Goal: Find specific page/section

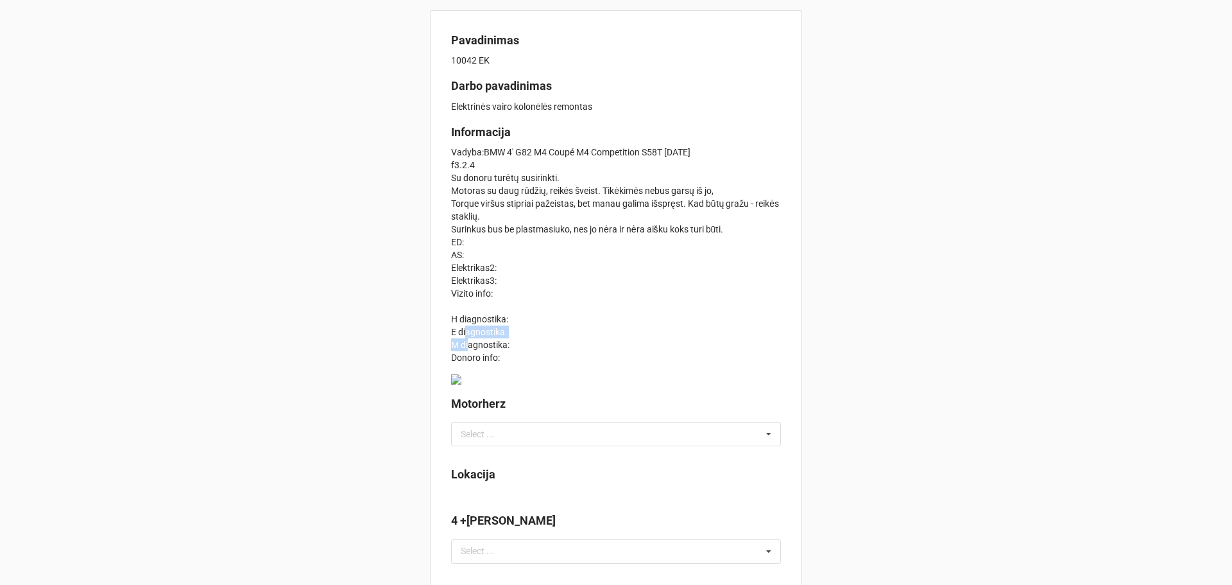
click at [626, 53] on div "Pavadinimas" at bounding box center [616, 42] width 330 height 22
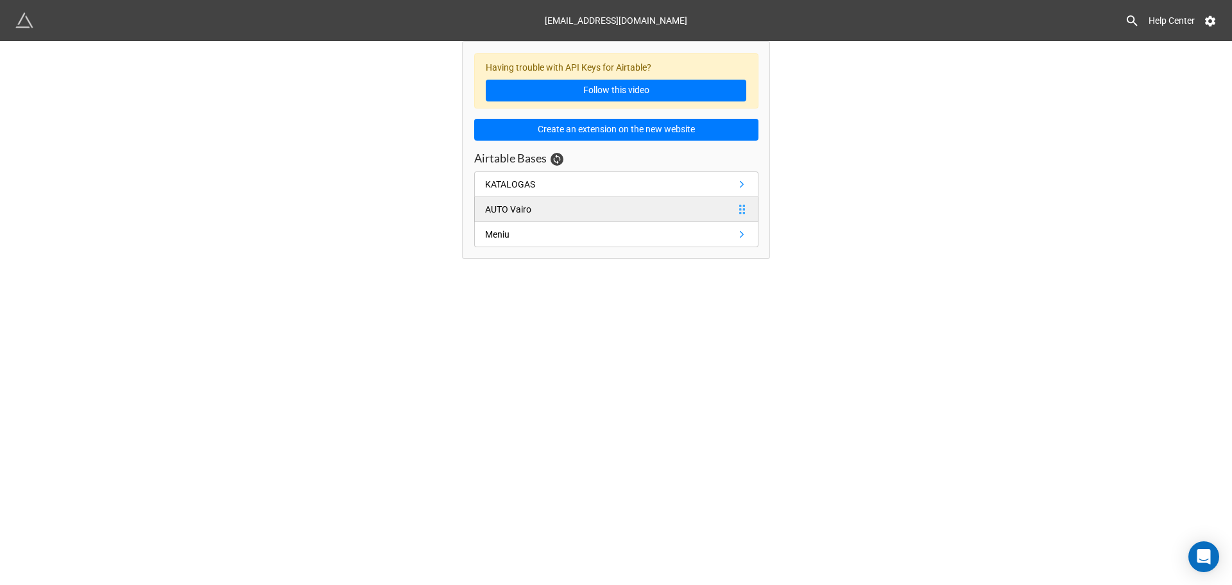
click at [535, 197] on link "AUTO Vairo" at bounding box center [616, 209] width 284 height 25
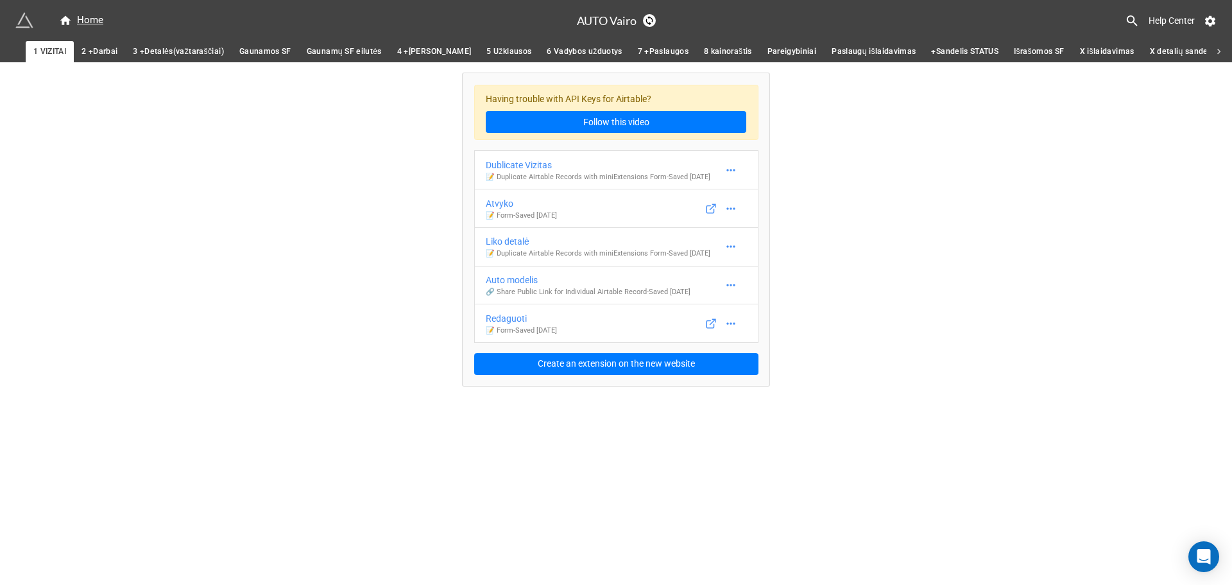
click at [99, 49] on span "2 +Darbai" at bounding box center [99, 51] width 36 height 13
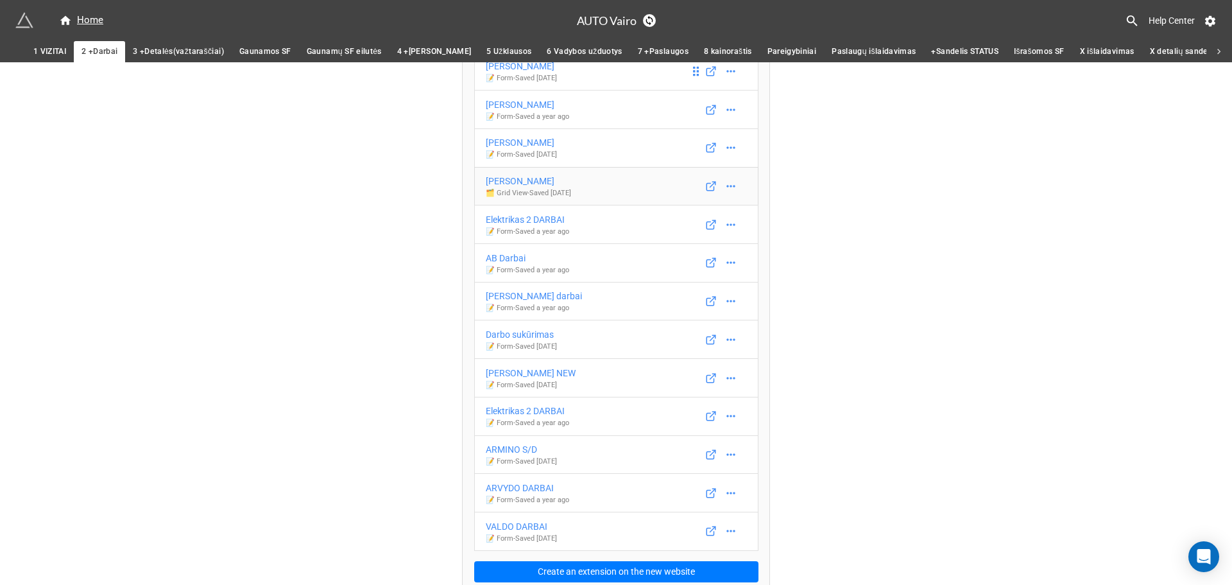
scroll to position [108, 0]
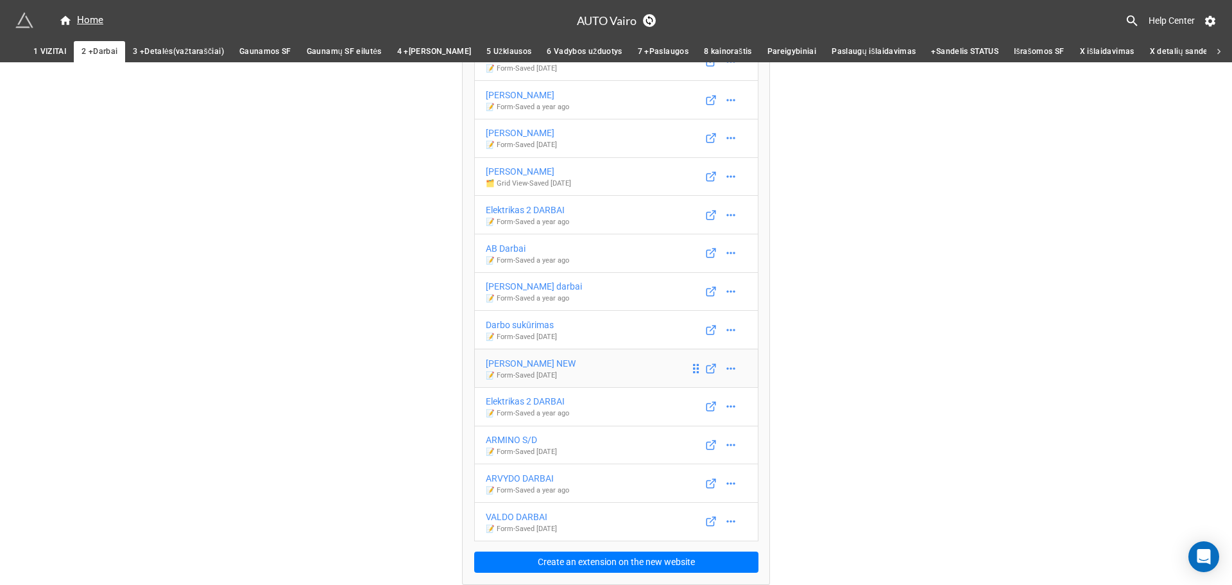
click at [540, 362] on div "EVALDO DARBAI NEW" at bounding box center [531, 363] width 90 height 14
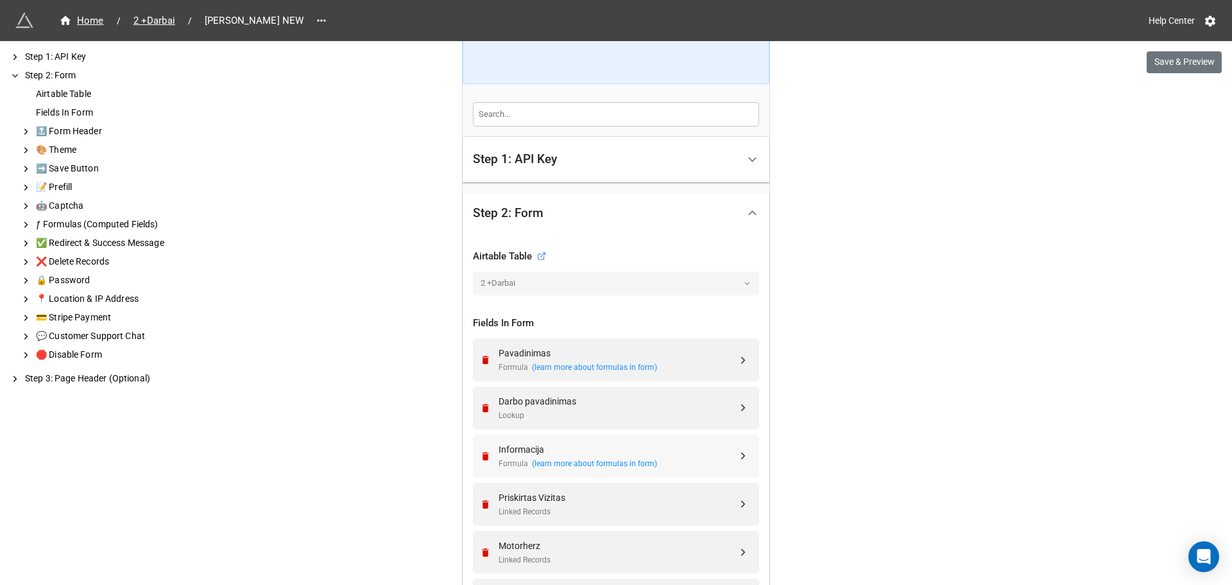
scroll to position [257, 0]
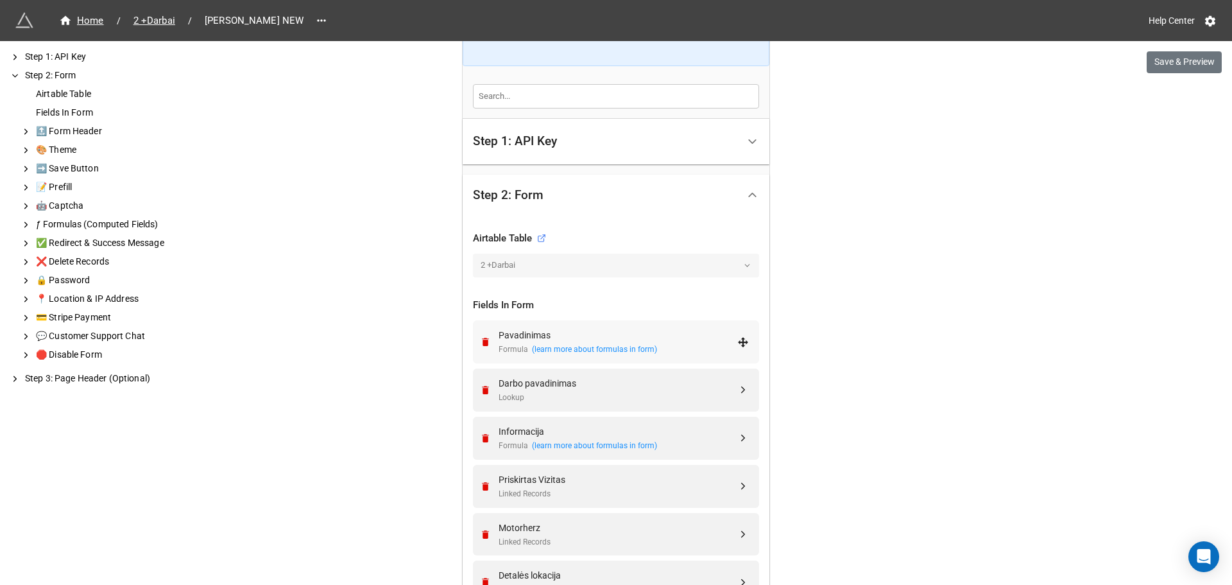
click at [569, 334] on div "Pavadinimas" at bounding box center [618, 335] width 239 height 14
